Goal: Transaction & Acquisition: Purchase product/service

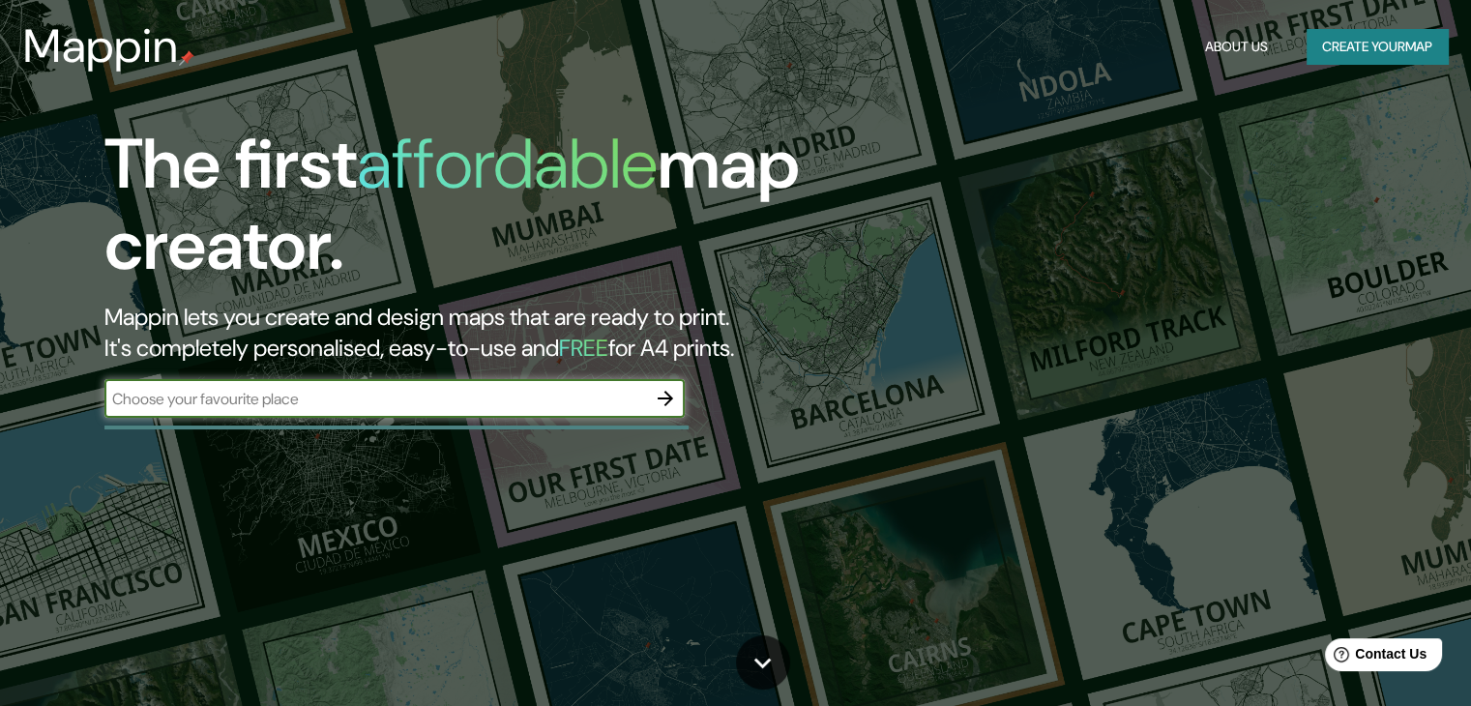
click at [403, 403] on input "text" at bounding box center [375, 399] width 542 height 22
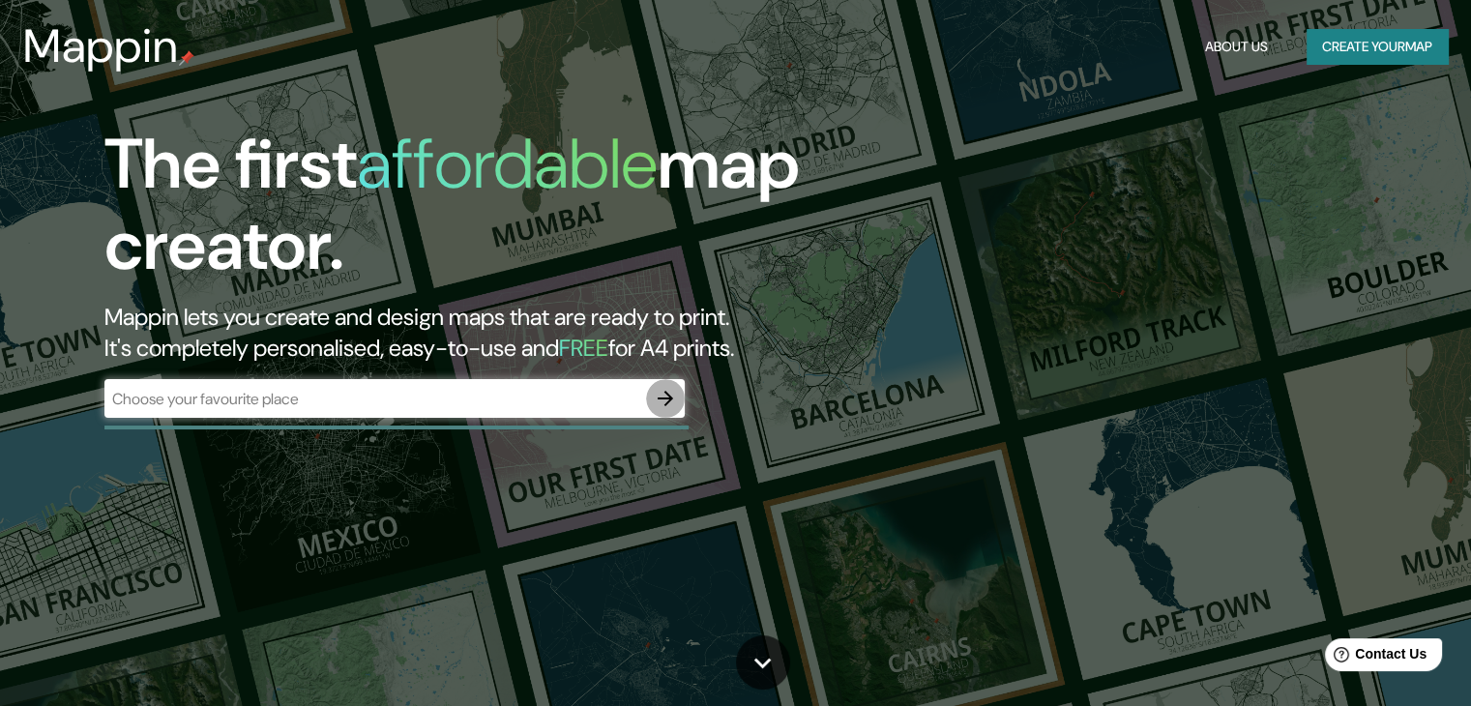
click at [670, 401] on icon "button" at bounding box center [665, 398] width 23 height 23
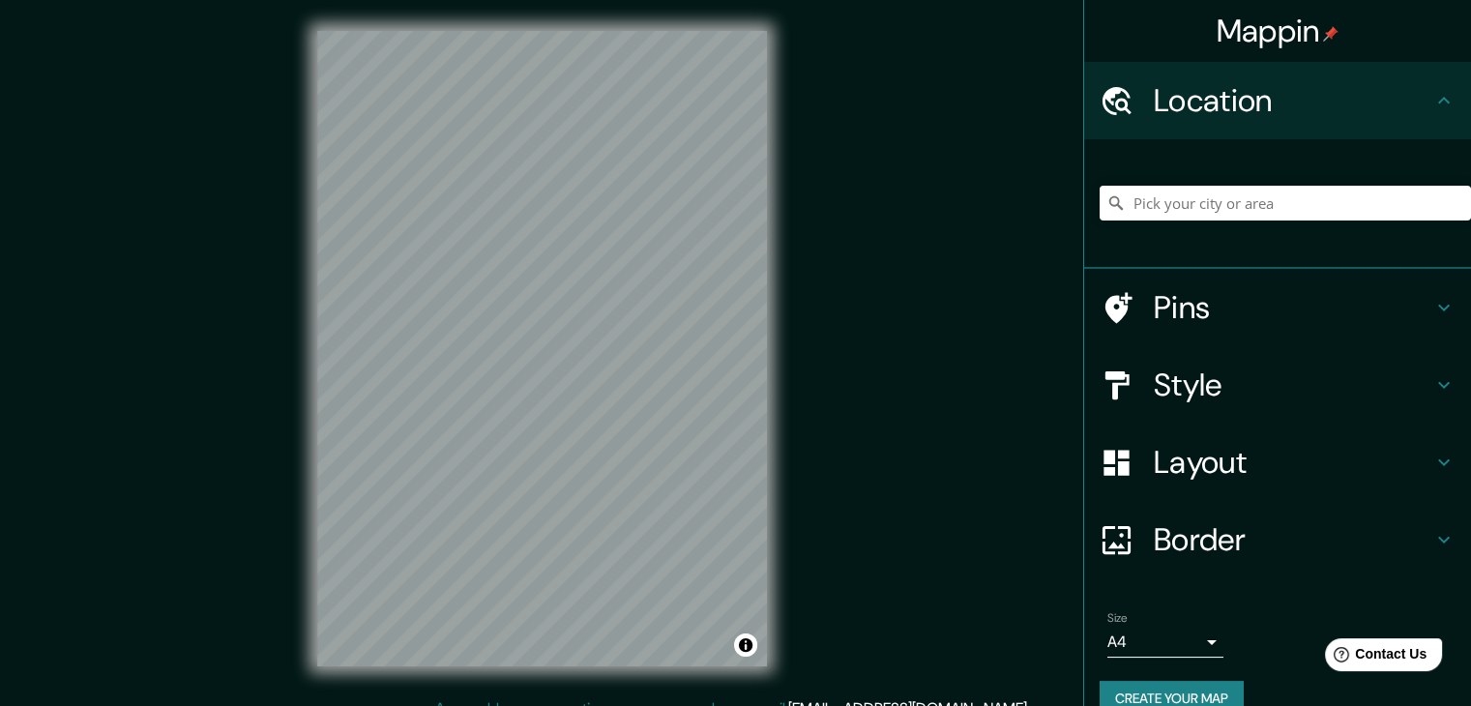
click at [770, 300] on div "© Mapbox © OpenStreetMap Improve this map" at bounding box center [542, 348] width 512 height 697
click at [1248, 121] on div "Location" at bounding box center [1277, 100] width 387 height 77
click at [1220, 204] on input "Pick your city or area" at bounding box center [1284, 203] width 371 height 35
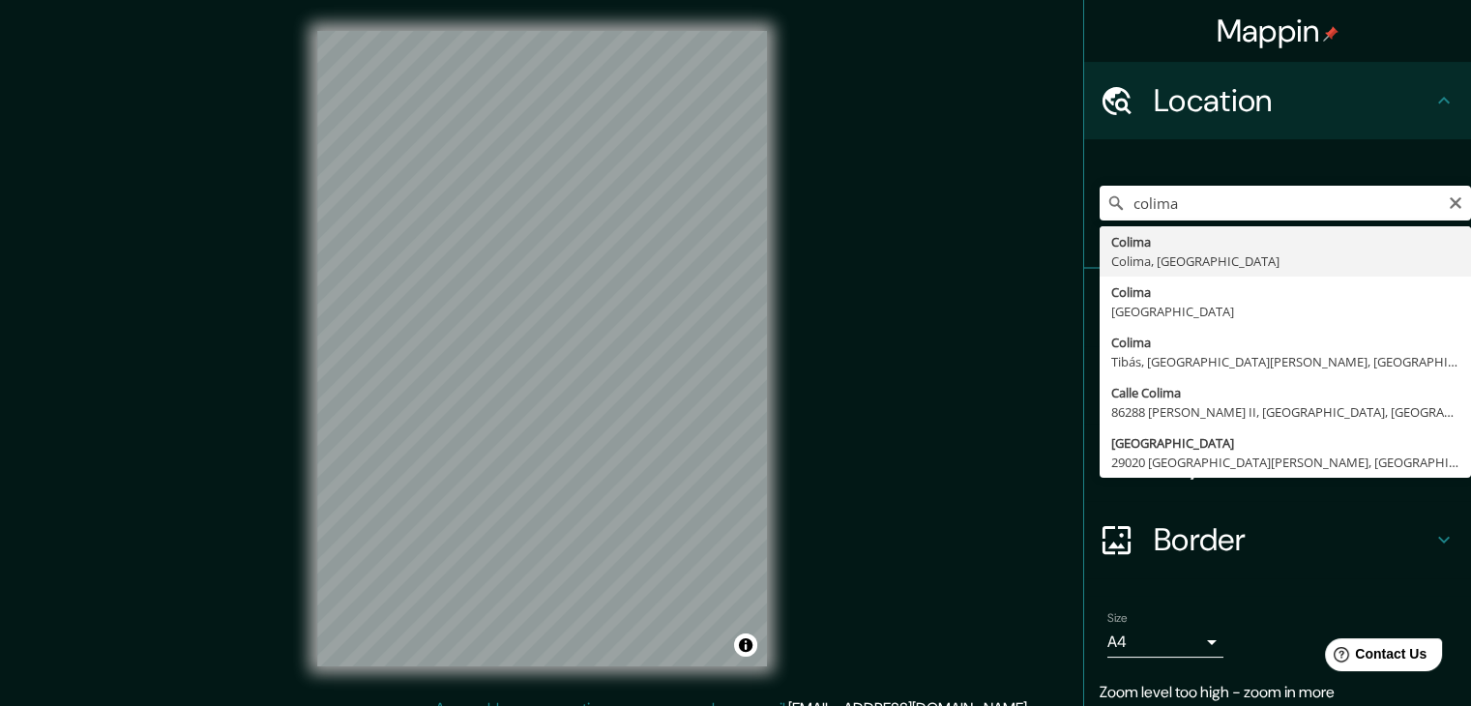
type input "Colima, Colima, [GEOGRAPHIC_DATA]"
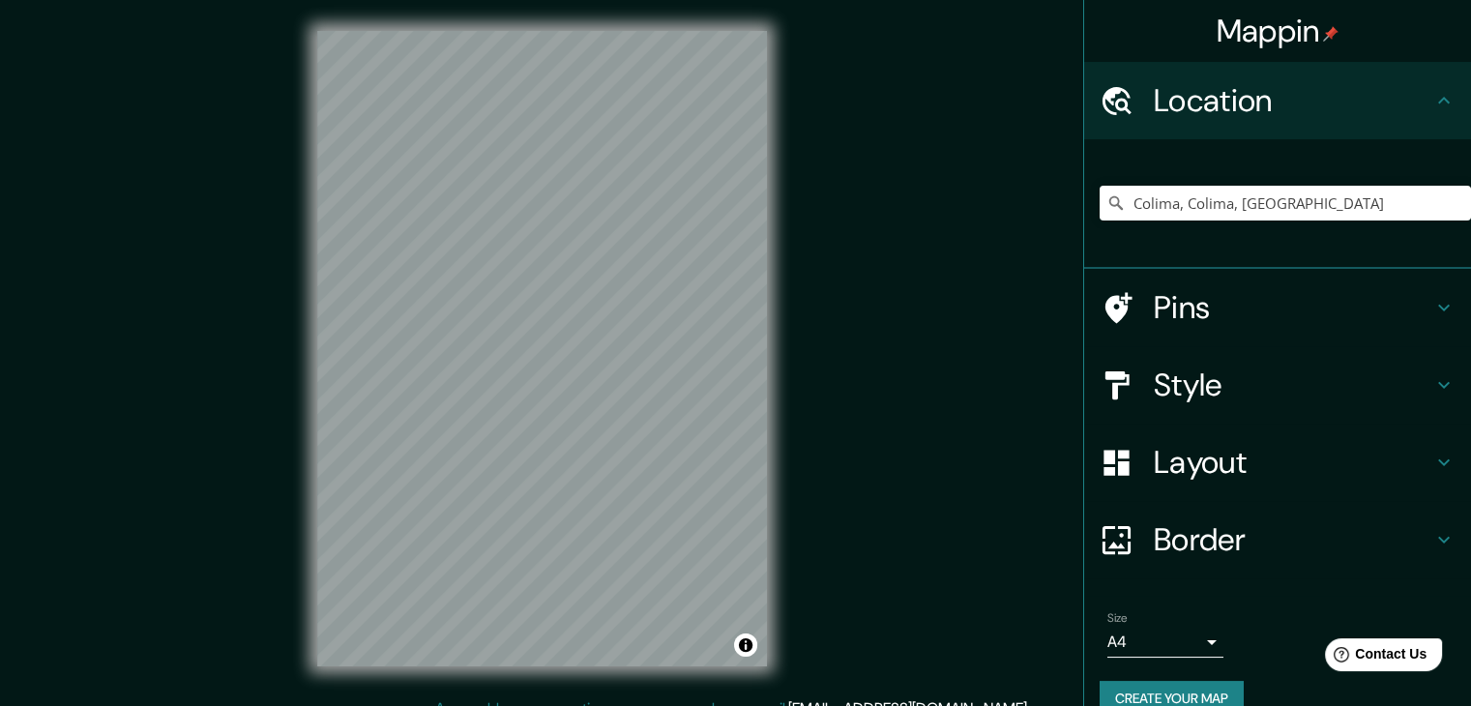
click at [1195, 326] on div "Pins" at bounding box center [1277, 307] width 387 height 77
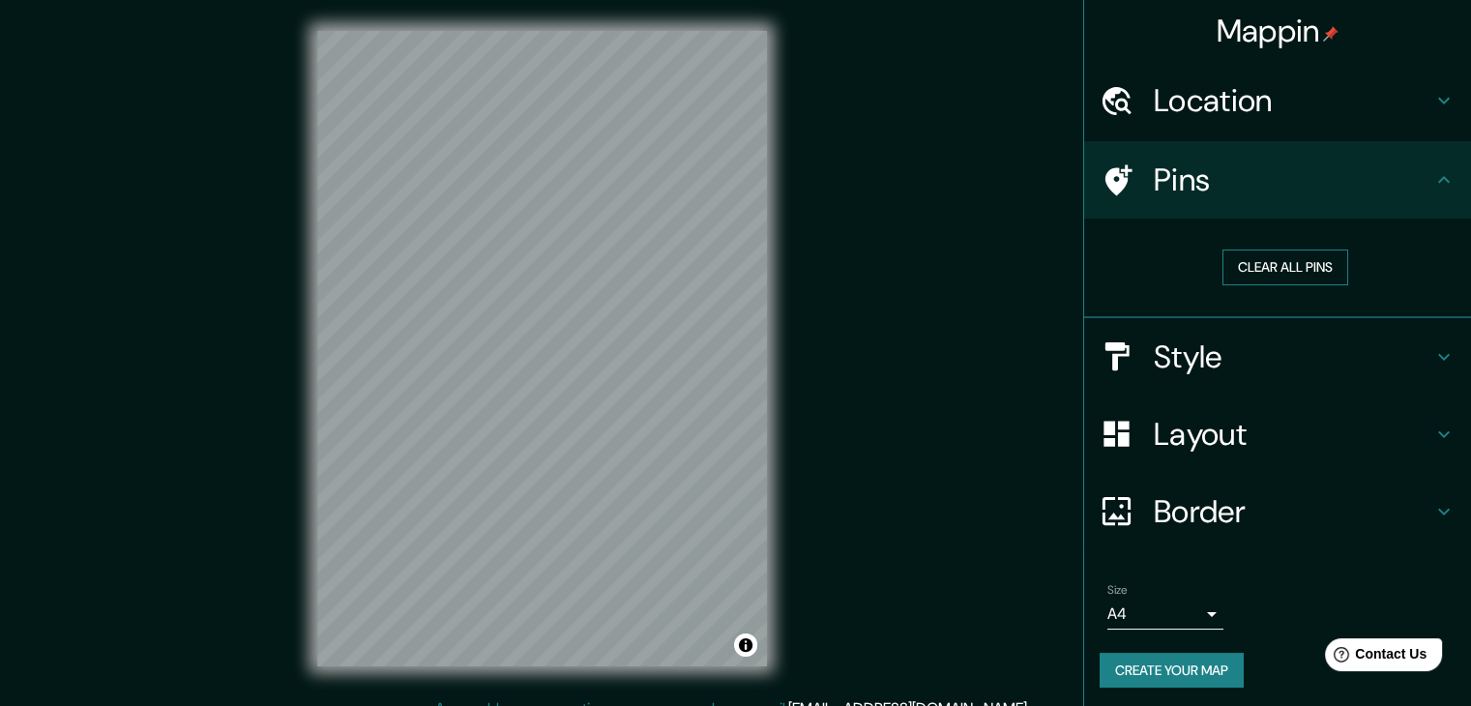
click at [1315, 256] on button "Clear all pins" at bounding box center [1285, 267] width 126 height 36
click at [1350, 354] on h4 "Style" at bounding box center [1293, 356] width 278 height 39
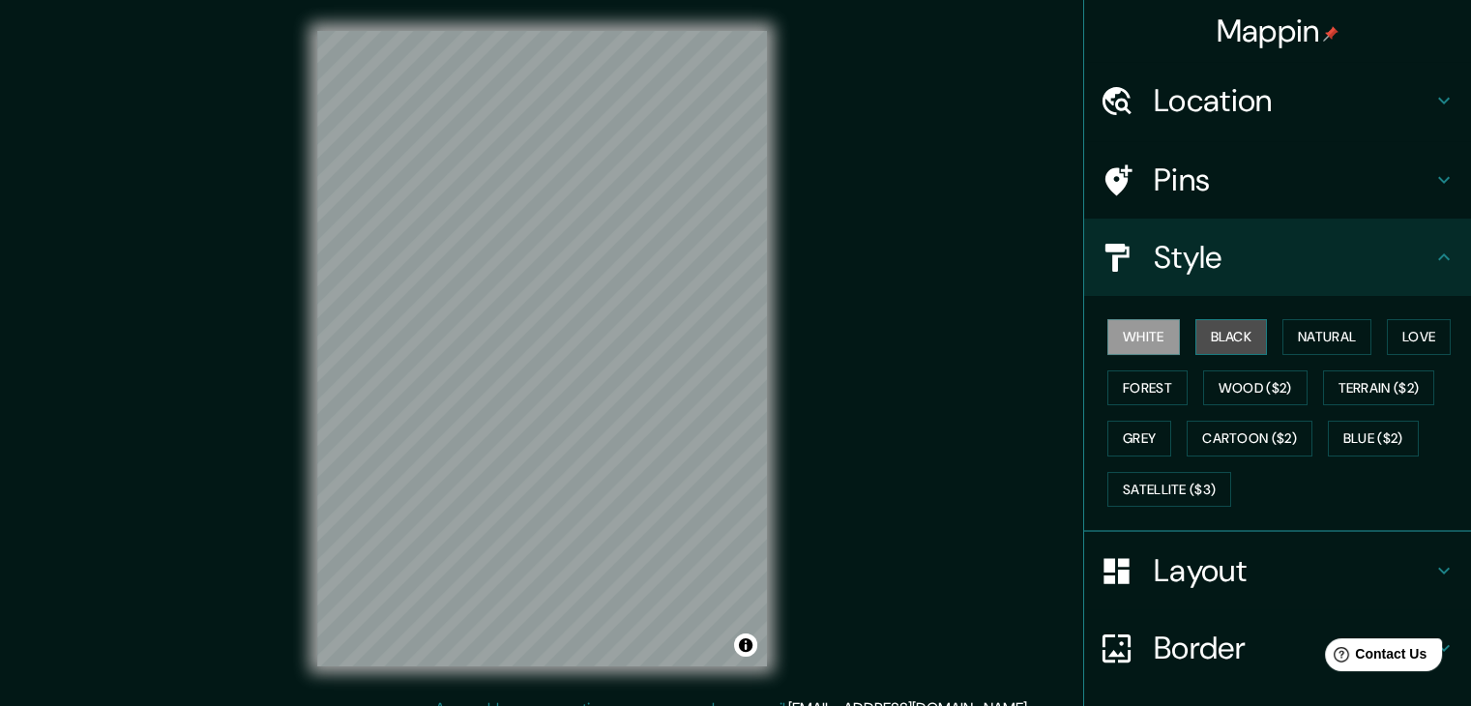
click at [1228, 332] on button "Black" at bounding box center [1231, 337] width 73 height 36
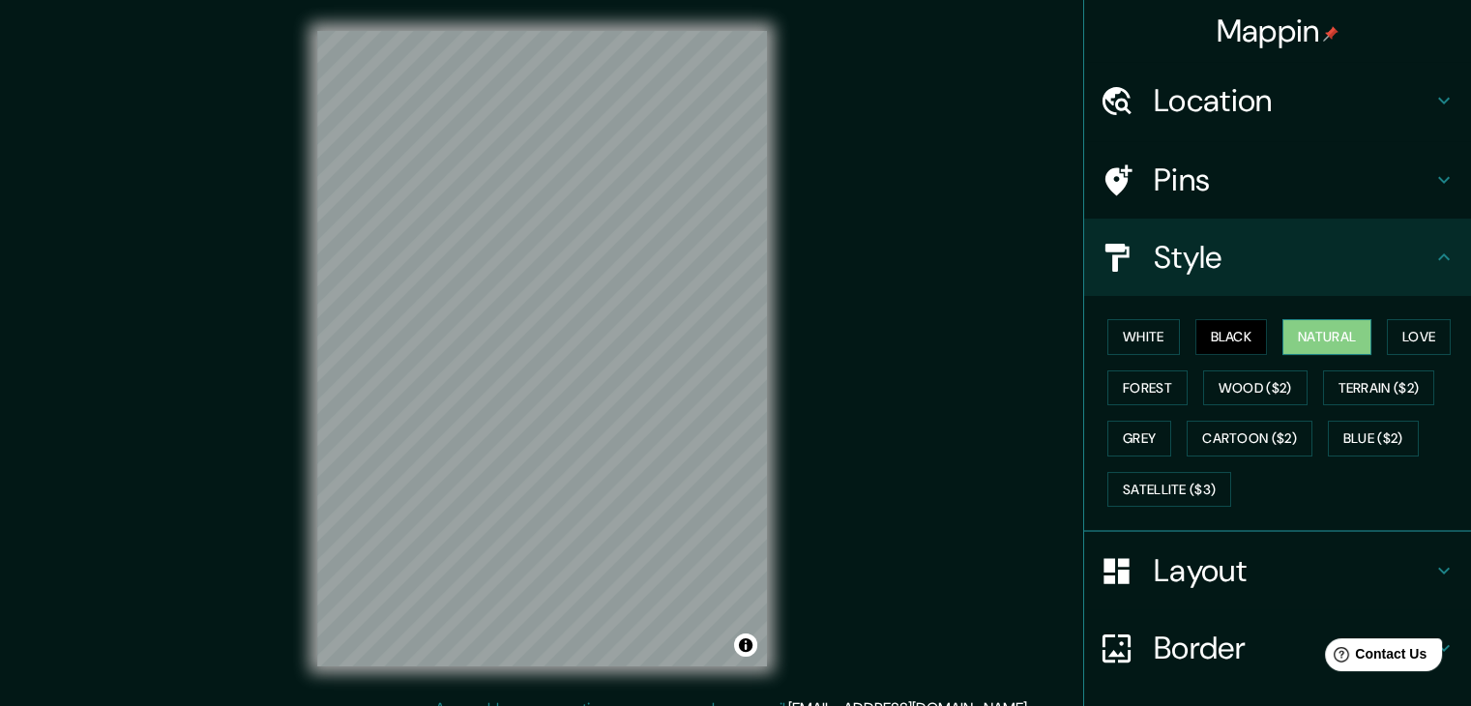
click at [1305, 320] on button "Natural" at bounding box center [1326, 337] width 89 height 36
click at [1404, 331] on button "Love" at bounding box center [1419, 337] width 64 height 36
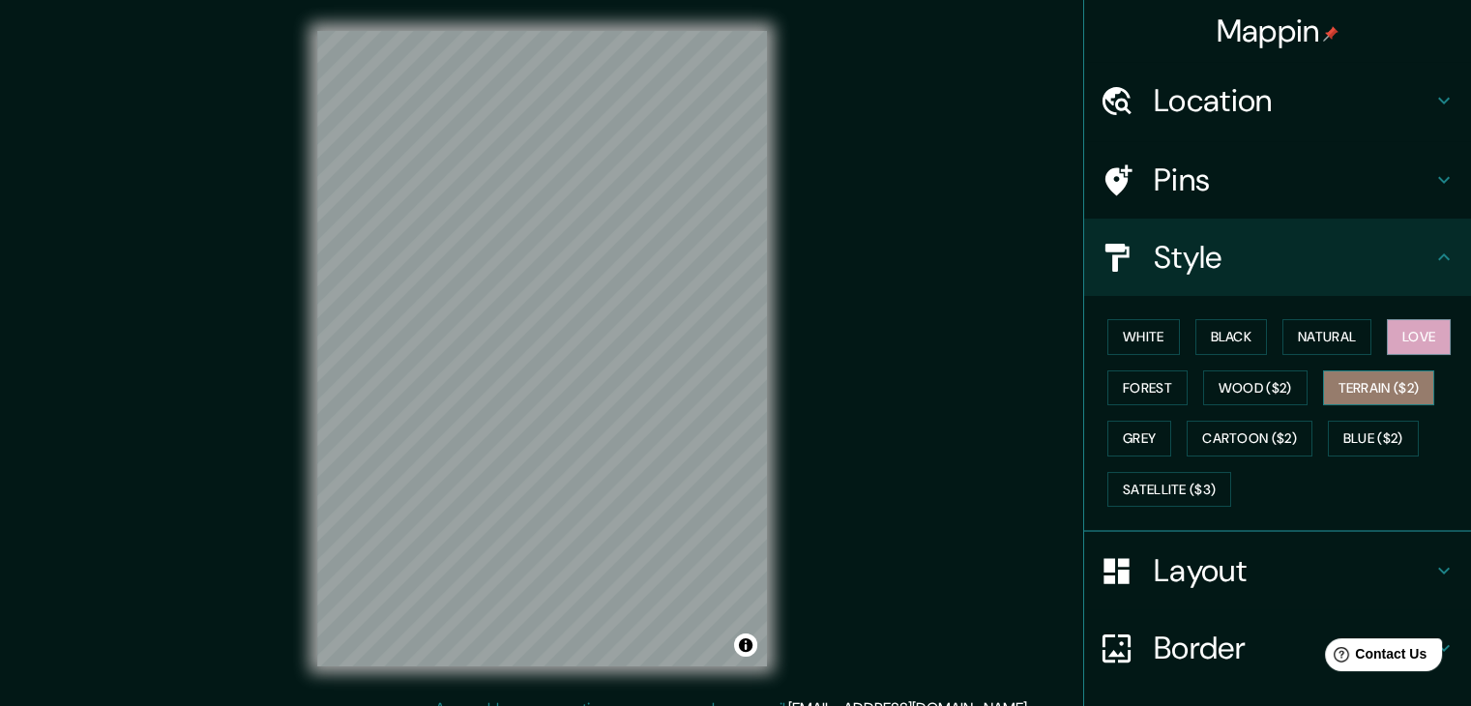
click at [1361, 382] on button "Terrain ($2)" at bounding box center [1379, 388] width 112 height 36
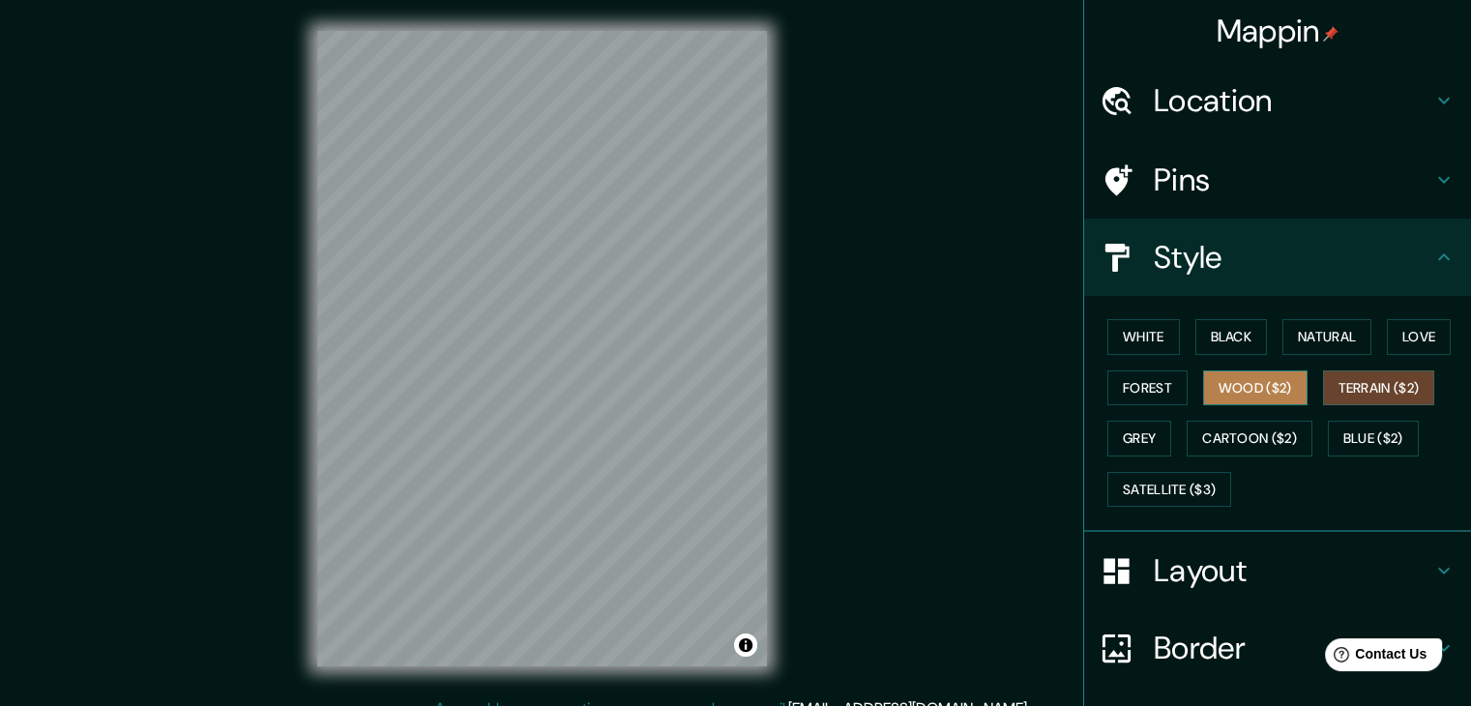
click at [1280, 388] on button "Wood ($2)" at bounding box center [1255, 388] width 104 height 36
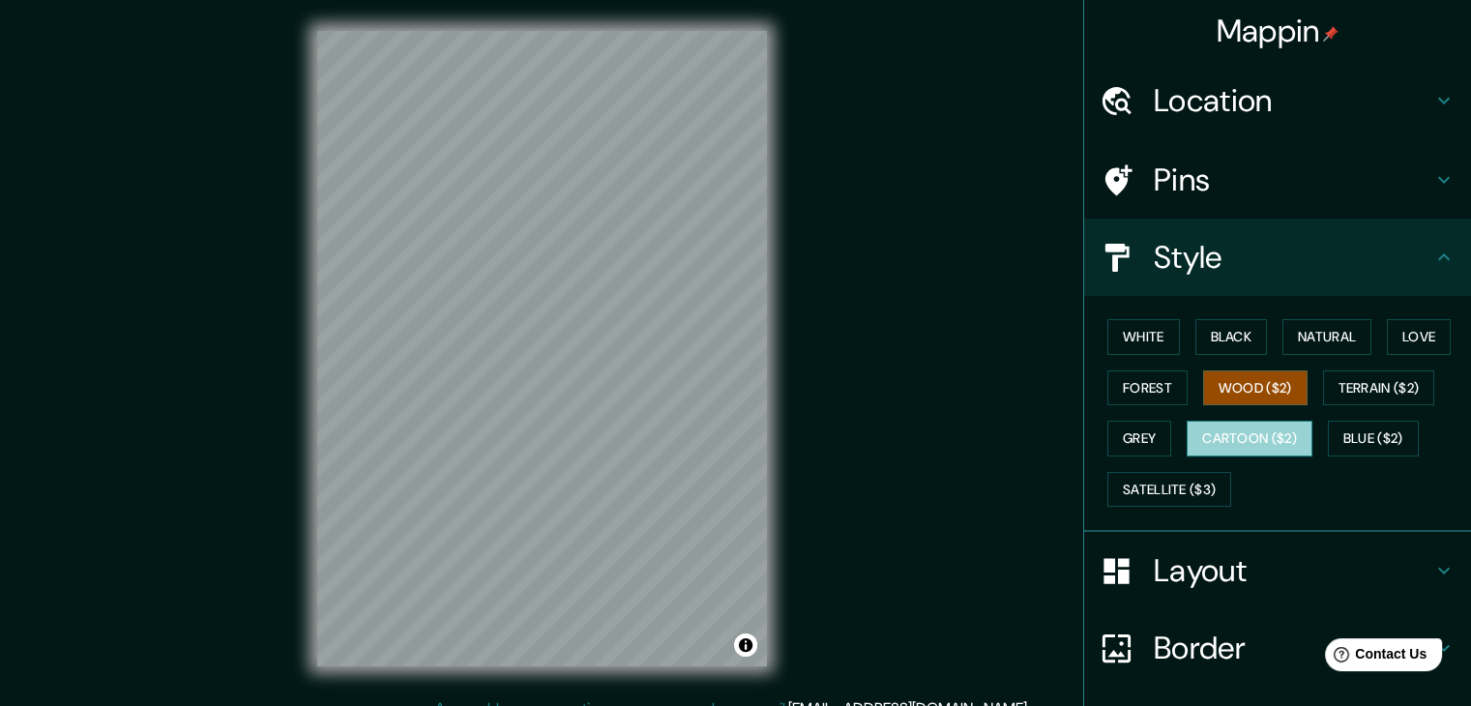
click at [1249, 447] on button "Cartoon ($2)" at bounding box center [1249, 439] width 126 height 36
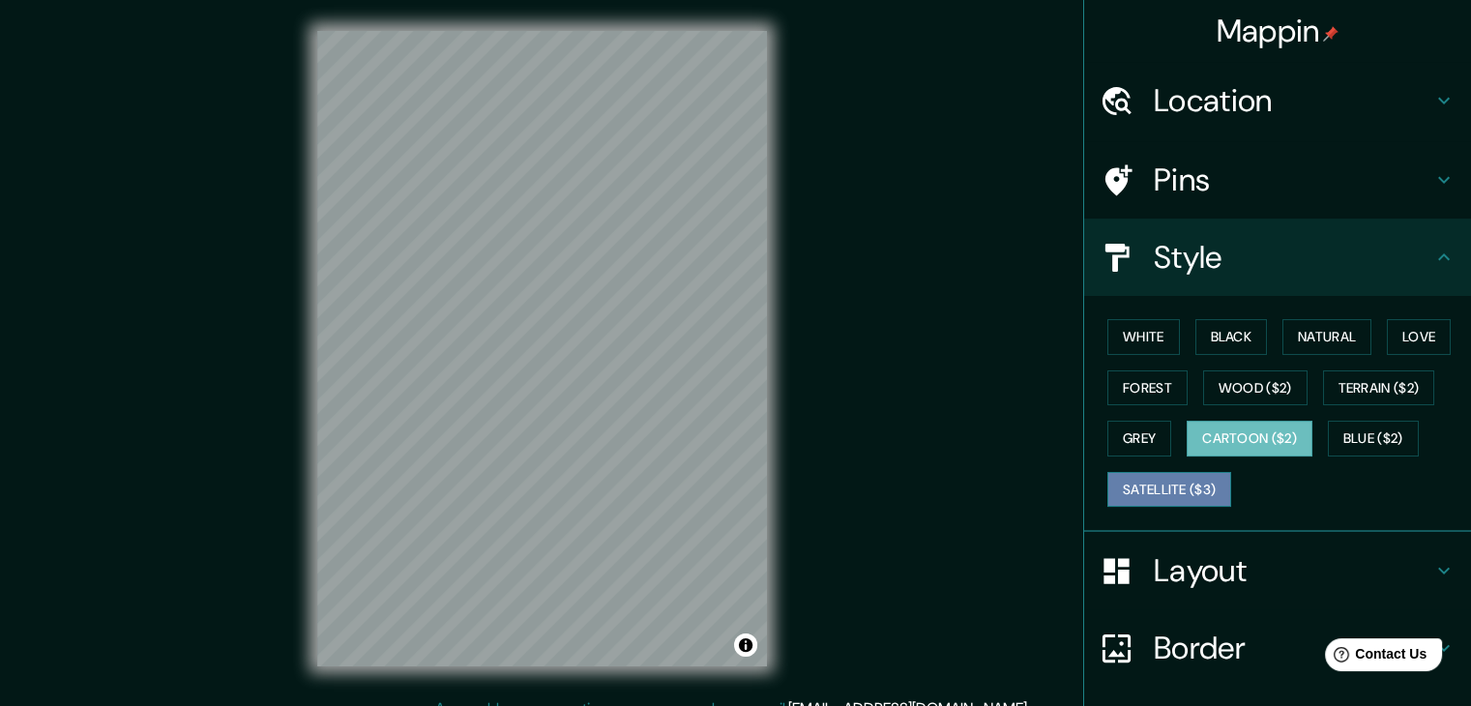
click at [1155, 498] on button "Satellite ($3)" at bounding box center [1169, 490] width 124 height 36
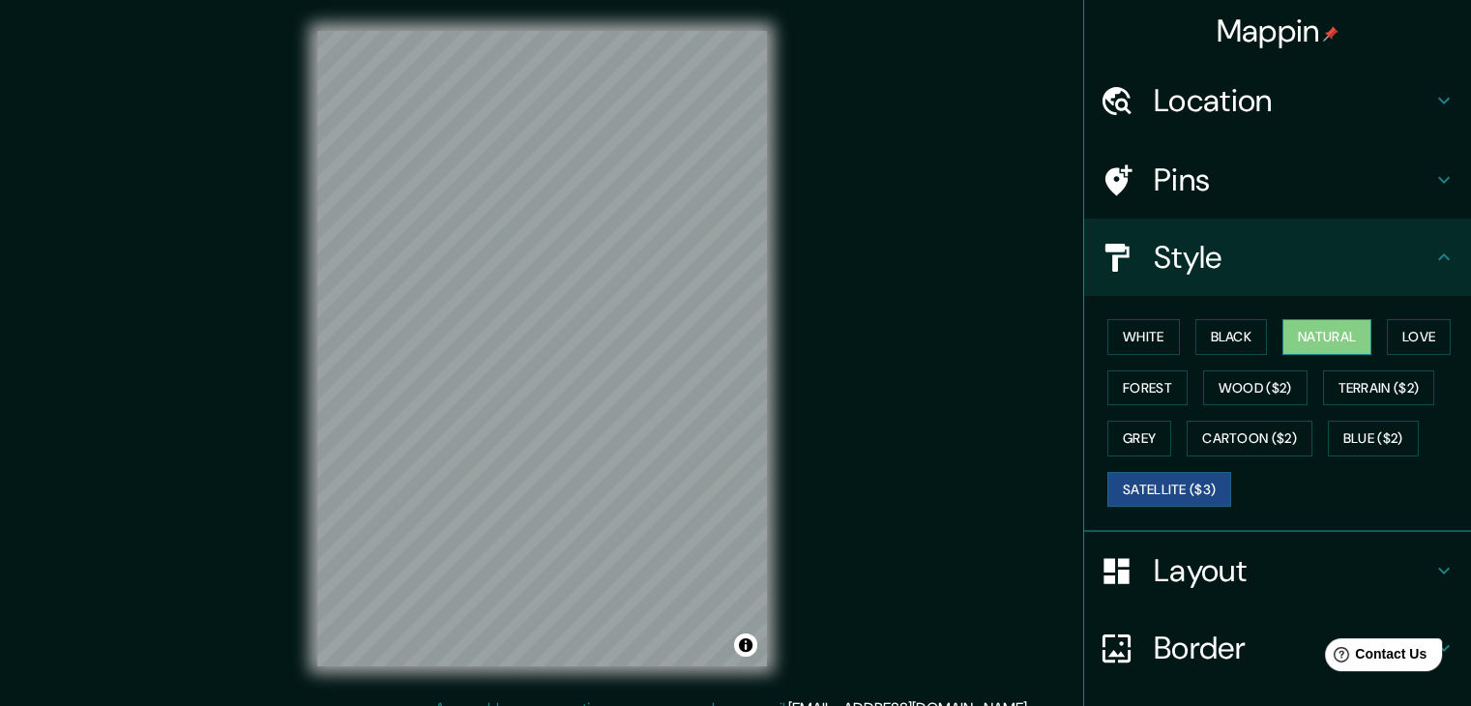
click at [1288, 342] on button "Natural" at bounding box center [1326, 337] width 89 height 36
click at [1153, 485] on button "Satellite ($3)" at bounding box center [1169, 490] width 124 height 36
click at [1288, 334] on button "Natural" at bounding box center [1326, 337] width 89 height 36
